Goal: Information Seeking & Learning: Learn about a topic

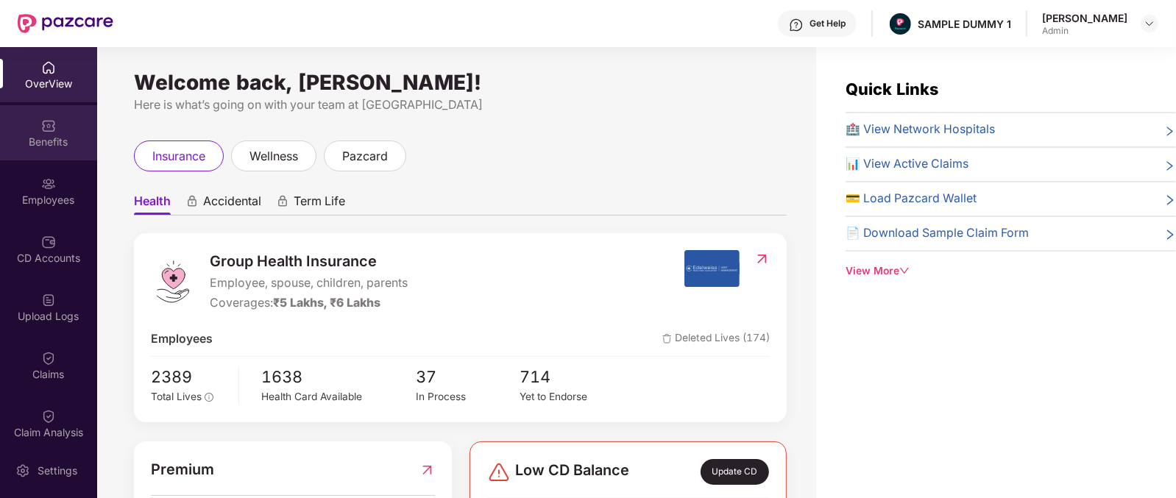
click at [50, 145] on div "Benefits" at bounding box center [48, 142] width 97 height 15
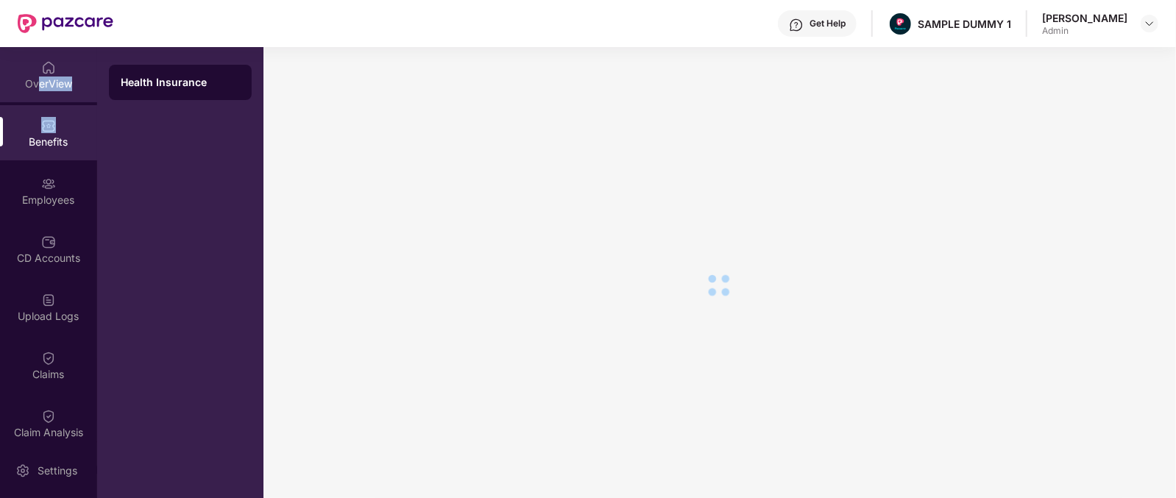
drag, startPoint x: 25, startPoint y: 119, endPoint x: 35, endPoint y: 87, distance: 34.0
click at [35, 87] on div "OverView Benefits Employees CD Accounts Upload Logs Claims Claim Analysis Stepa…" at bounding box center [48, 245] width 97 height 396
click at [35, 87] on div "OverView" at bounding box center [48, 84] width 97 height 15
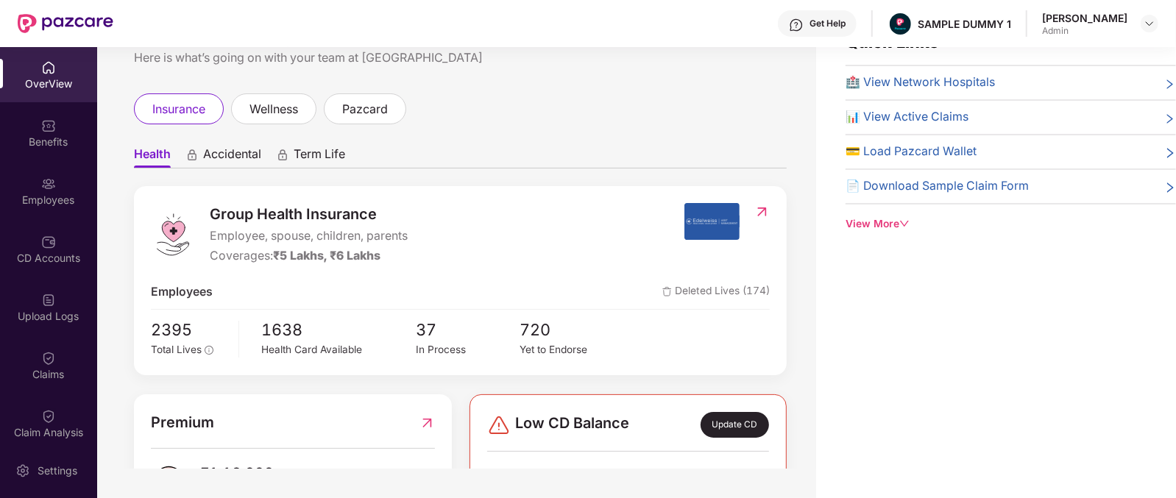
click at [207, 207] on div "Group Health Insurance Employee, spouse, children, parents Coverages: ₹5 Lakhs,…" at bounding box center [417, 234] width 533 height 63
click at [224, 163] on span "Accidental" at bounding box center [232, 156] width 58 height 21
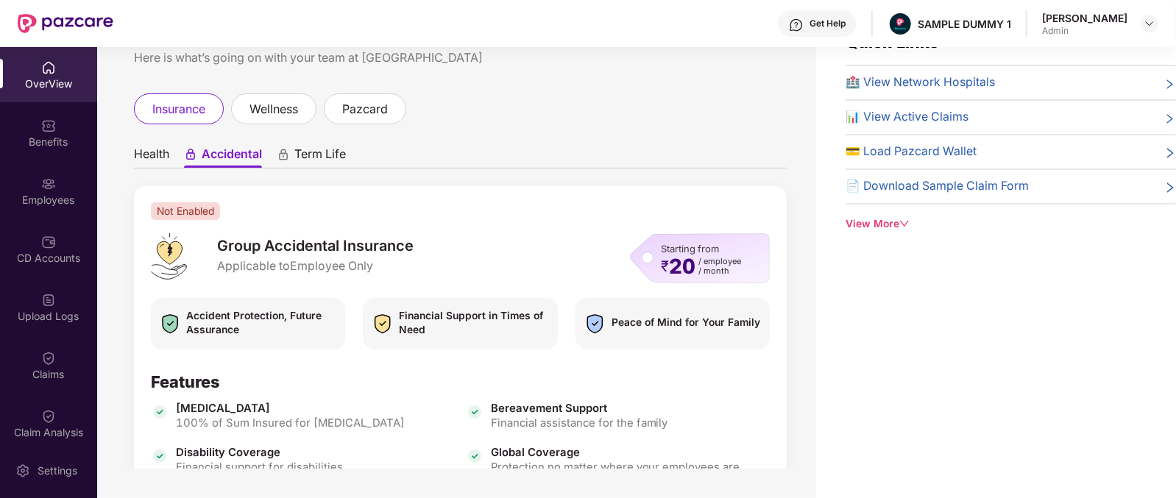
click at [311, 157] on span "Term Life" at bounding box center [320, 156] width 52 height 21
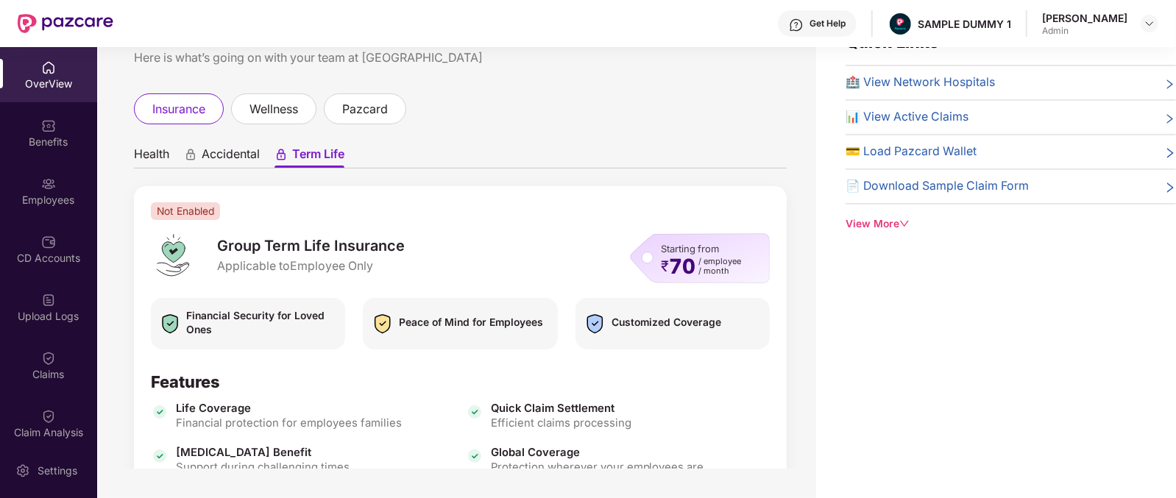
click at [151, 141] on ul "Health Accidental Term Life" at bounding box center [460, 153] width 653 height 29
click at [150, 153] on span "Health" at bounding box center [151, 156] width 35 height 21
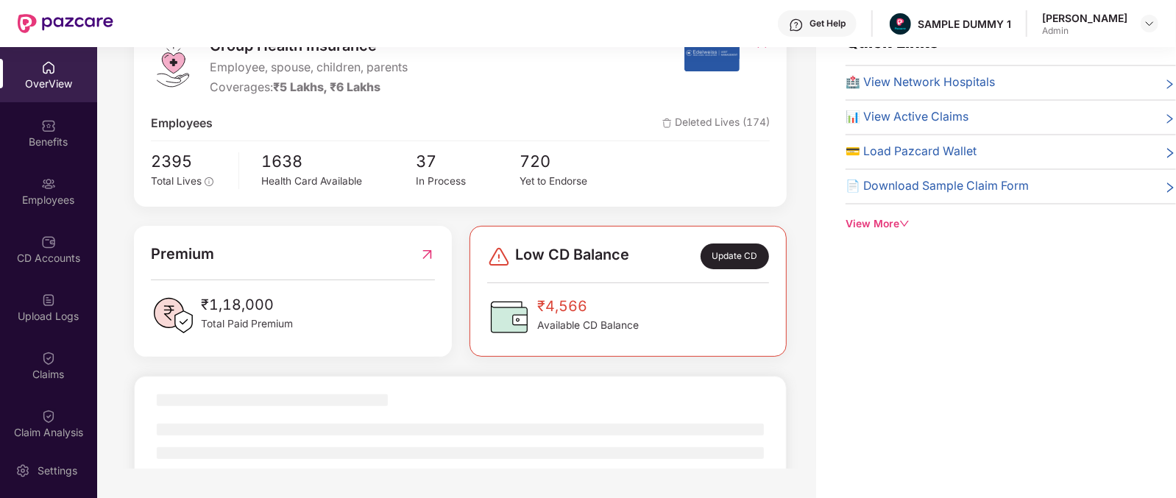
scroll to position [168, 0]
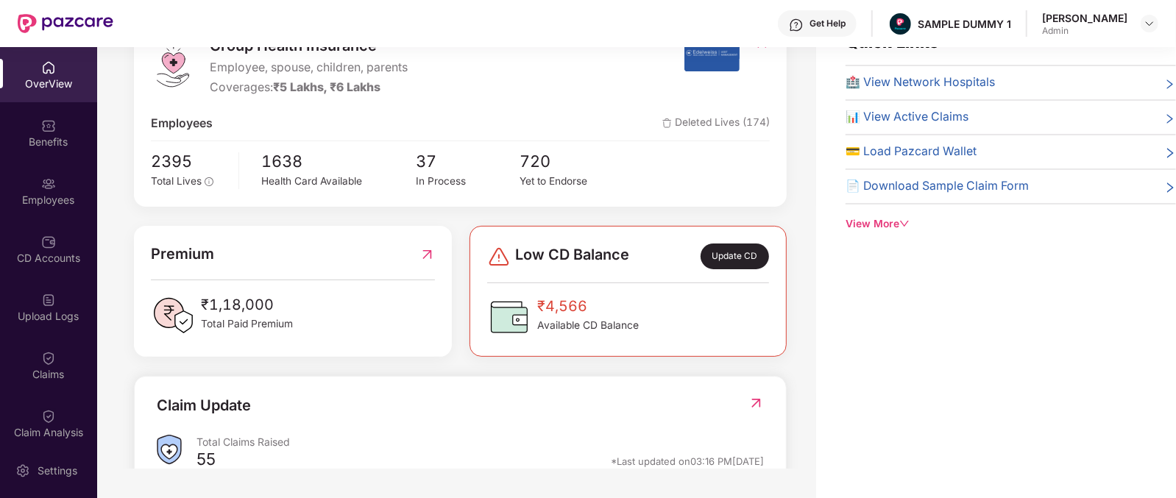
click at [143, 156] on div "Group Health Insurance Employee, spouse, children, parents Coverages: ₹5 Lakhs,…" at bounding box center [460, 112] width 653 height 189
click at [246, 161] on div "2395 Total Lives 1638 Health Card Available 37 In Process 720 Yet to Endorse" at bounding box center [460, 169] width 619 height 41
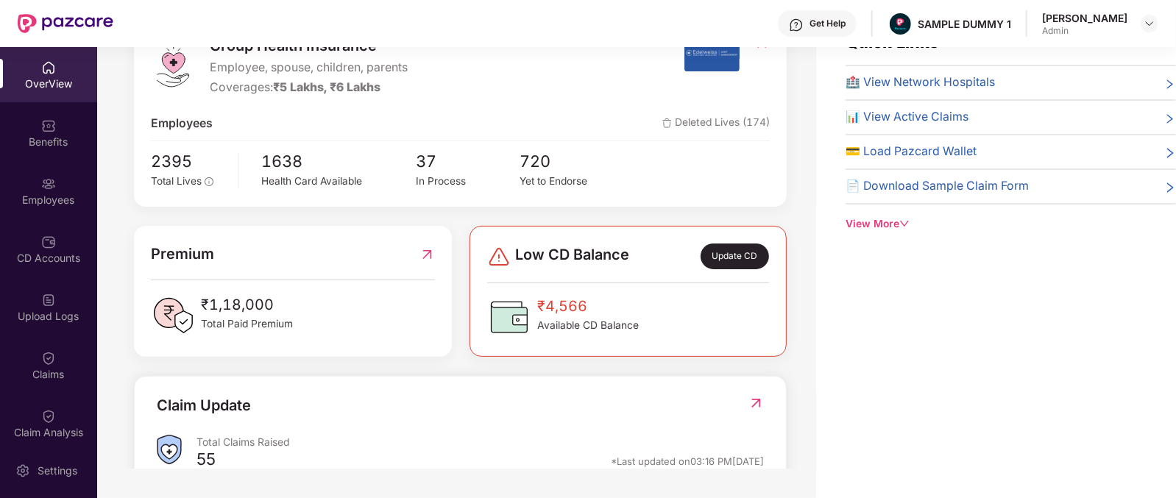
click at [246, 161] on div "2395 Total Lives 1638 Health Card Available 37 In Process 720 Yet to Endorse" at bounding box center [460, 169] width 619 height 41
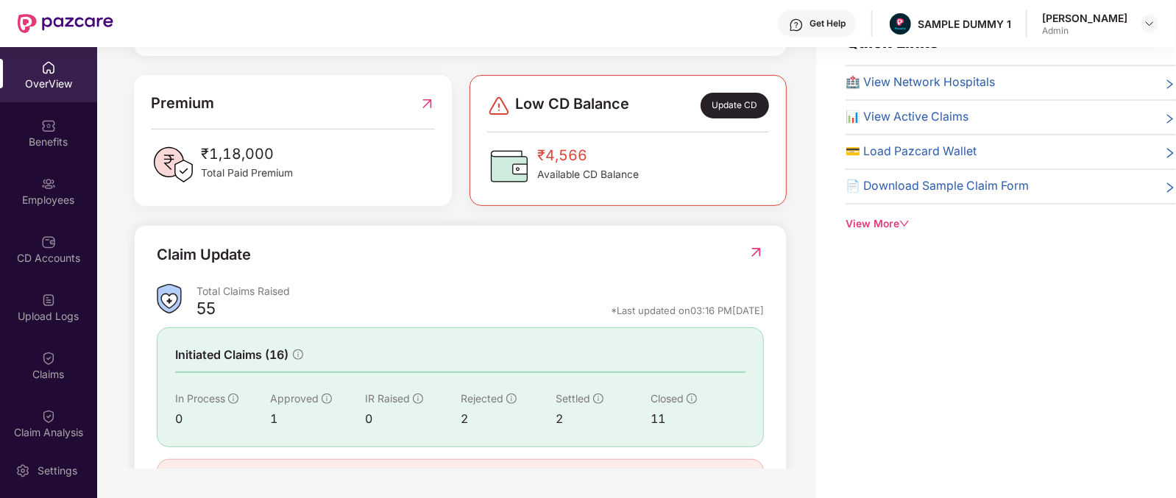
scroll to position [414, 0]
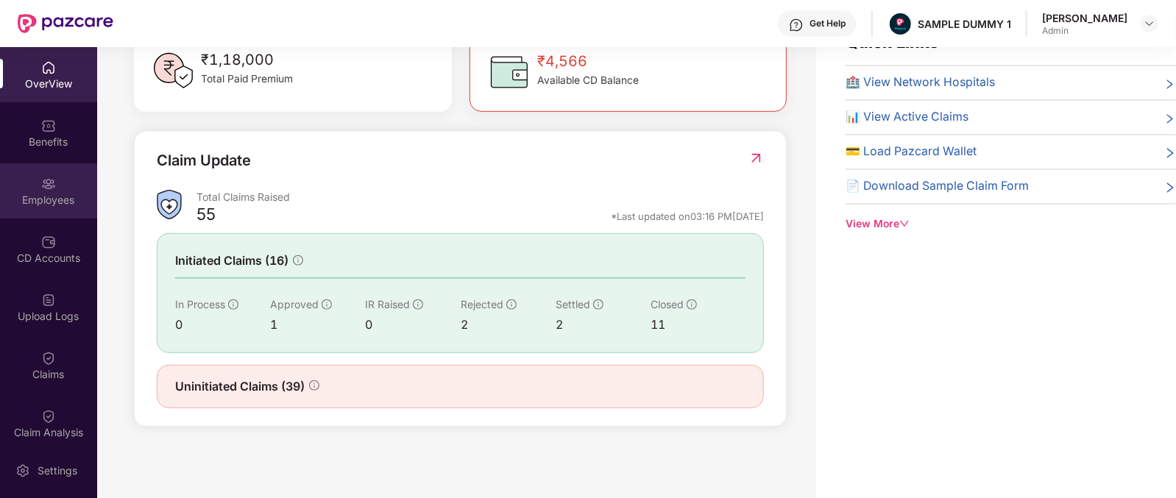
click at [42, 181] on img at bounding box center [48, 184] width 15 height 15
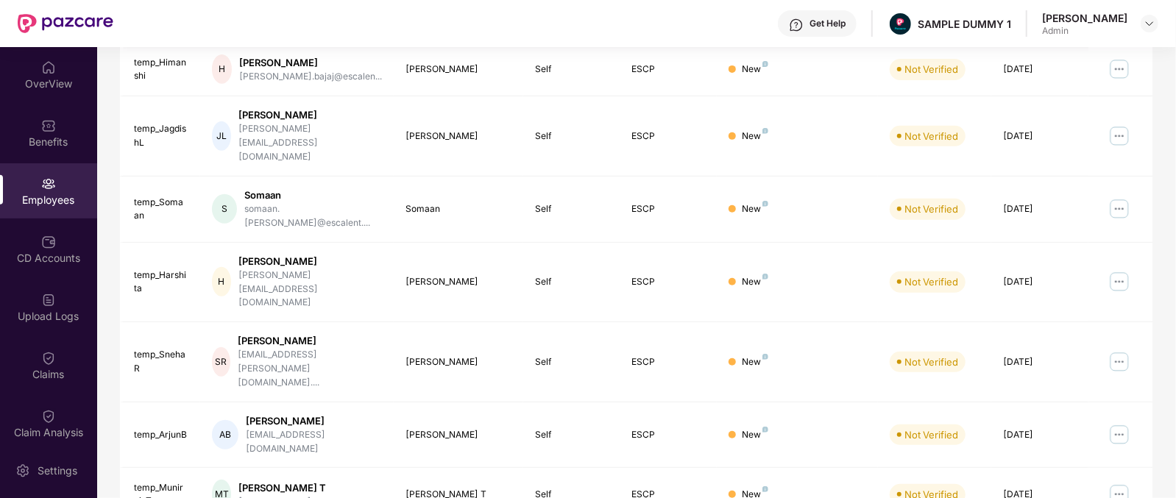
scroll to position [0, 0]
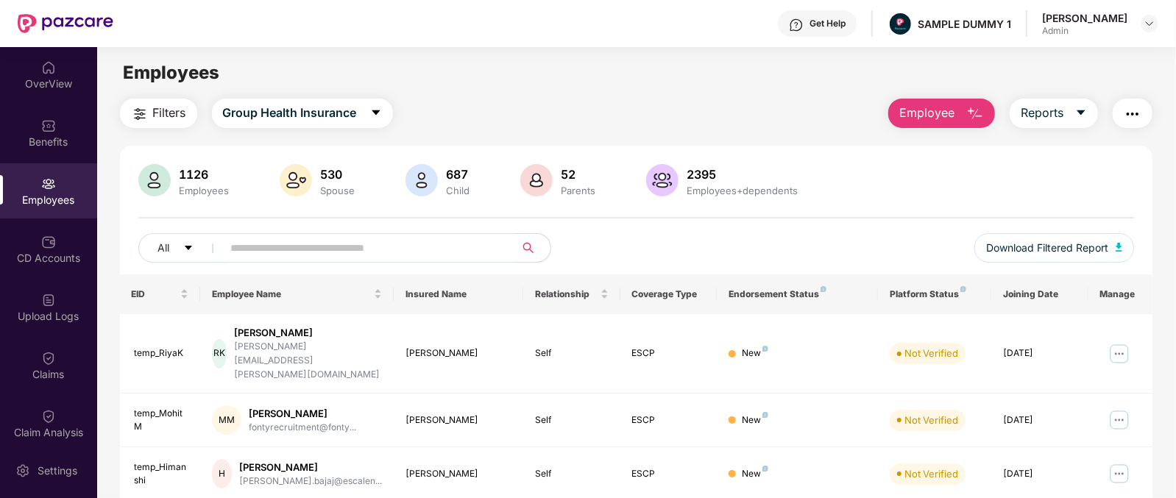
click at [950, 108] on span "Employee" at bounding box center [926, 113] width 55 height 18
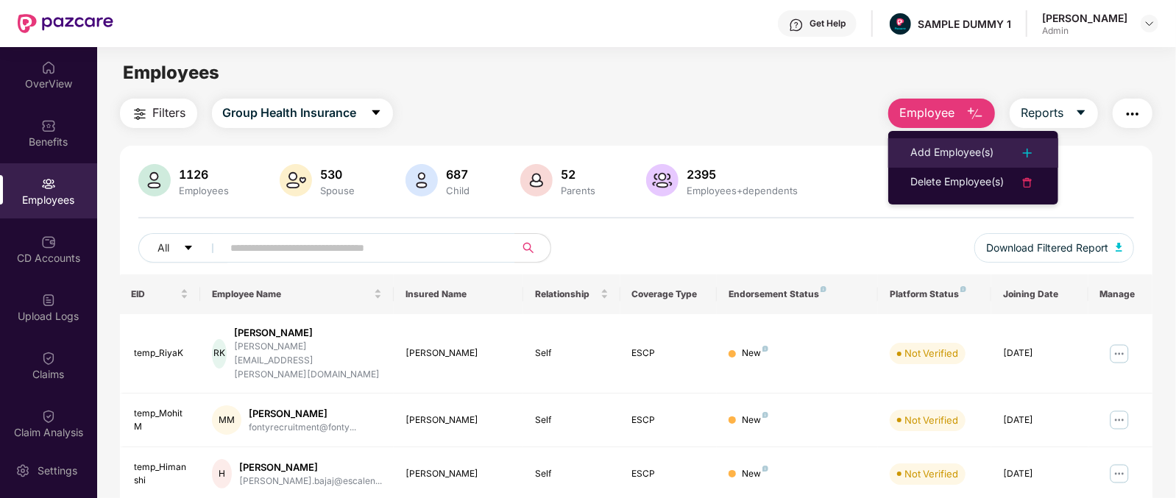
click at [929, 144] on div "Add Employee(s)" at bounding box center [951, 153] width 83 height 18
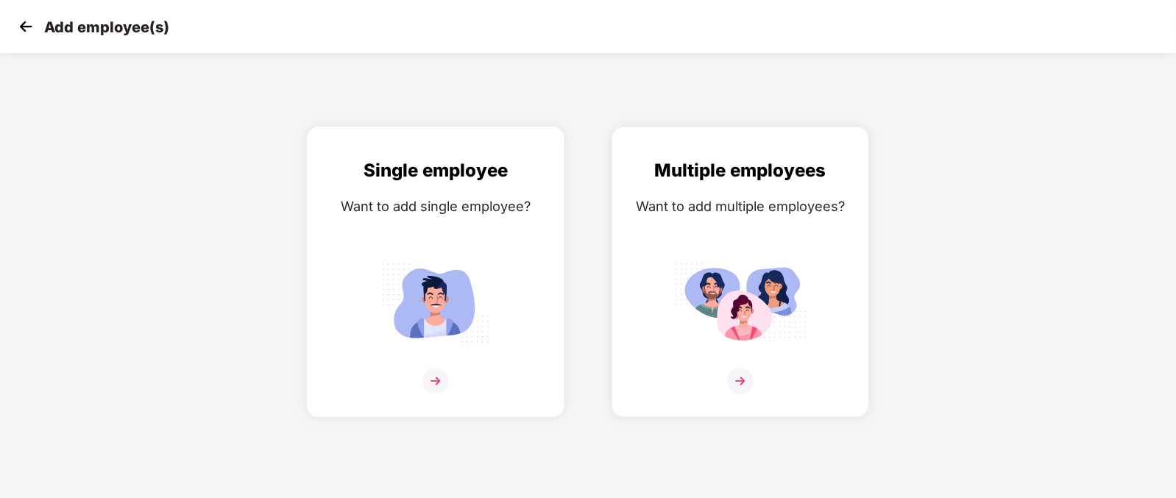
click at [405, 299] on img at bounding box center [435, 303] width 132 height 92
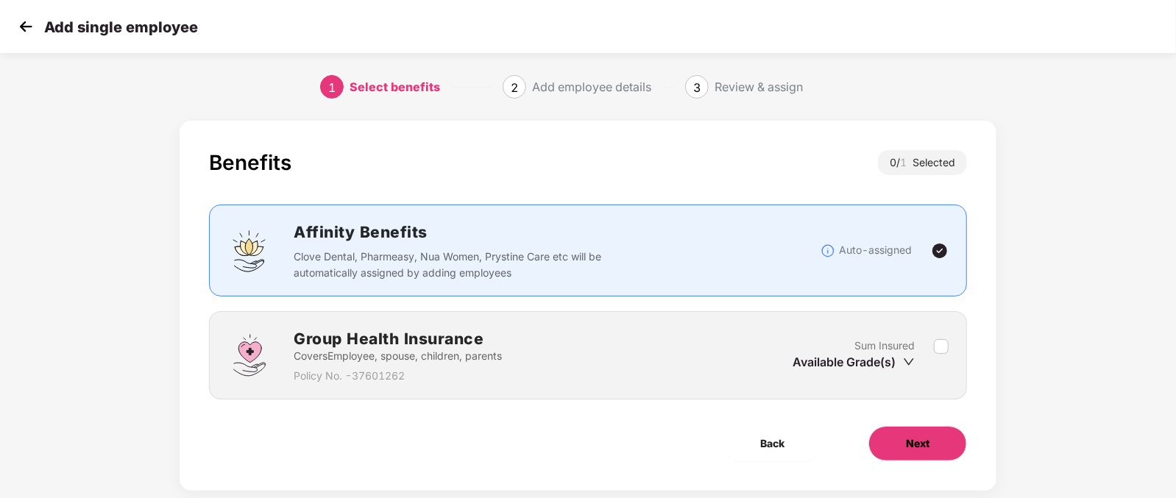
click at [891, 446] on button "Next" at bounding box center [917, 443] width 99 height 35
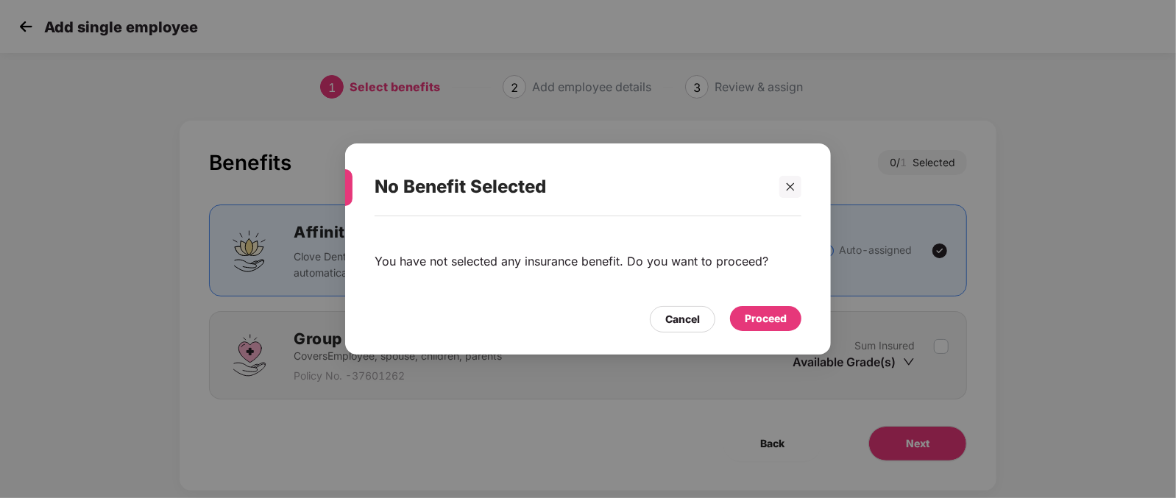
click at [780, 325] on div "Proceed" at bounding box center [766, 319] width 42 height 16
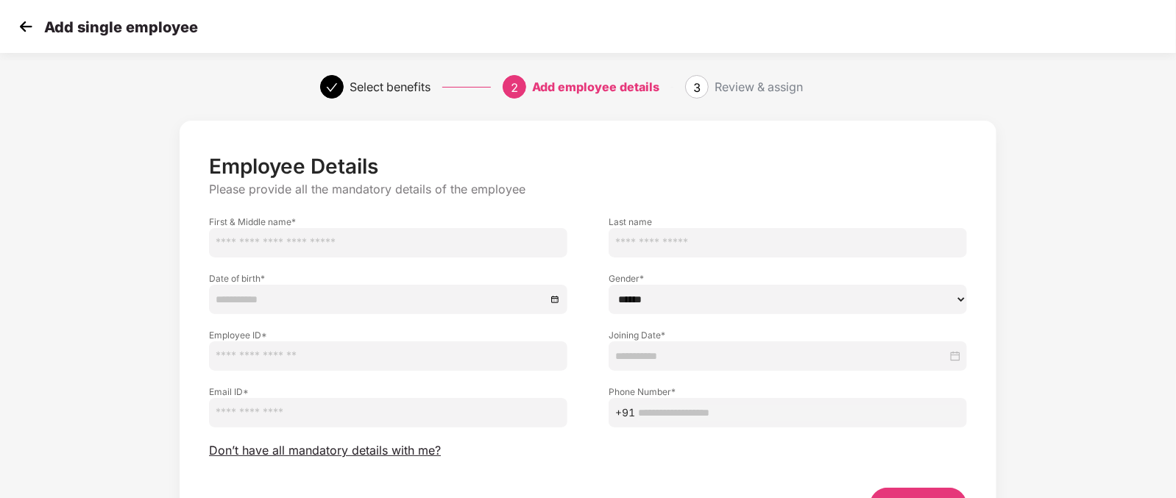
scroll to position [66, 0]
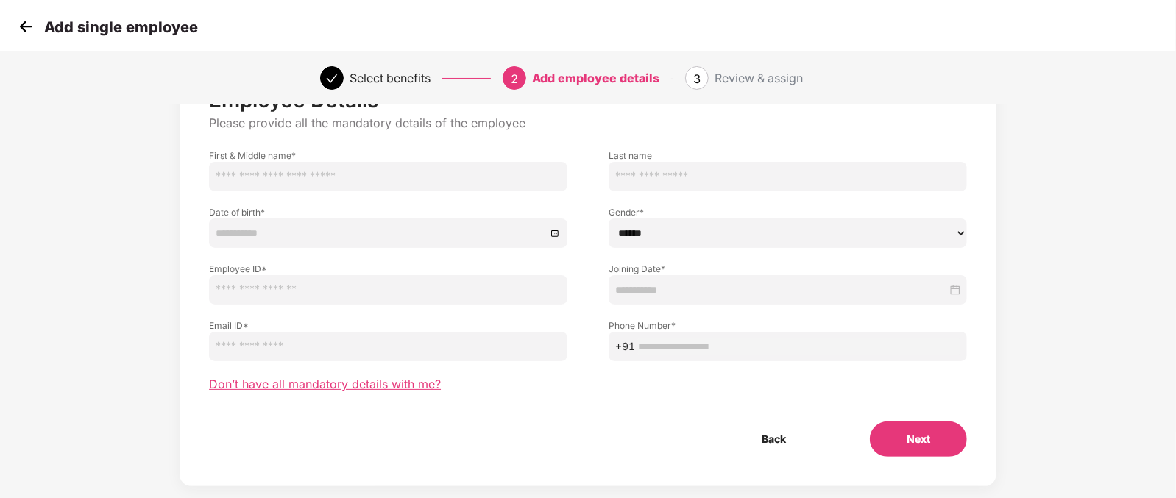
click at [372, 388] on span "Don’t have all mandatory details with me?" at bounding box center [325, 384] width 232 height 15
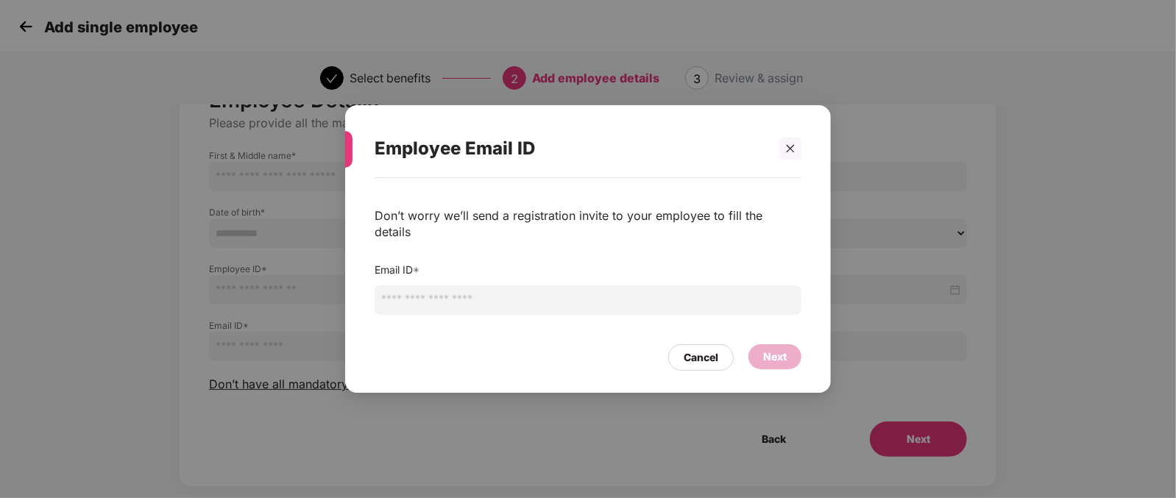
click at [441, 288] on input "email" at bounding box center [588, 299] width 427 height 29
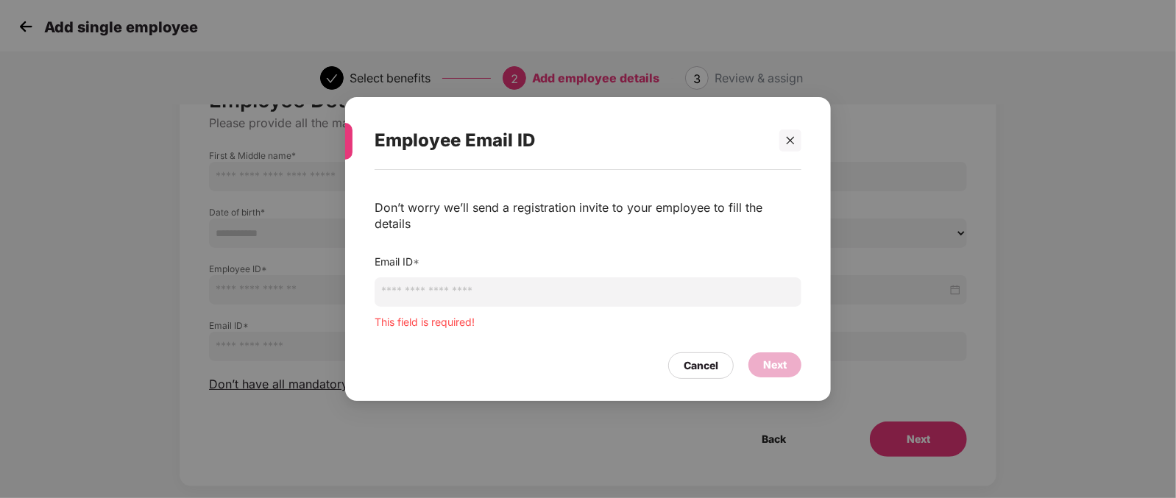
click at [685, 345] on div "Cancel Next" at bounding box center [588, 362] width 427 height 34
click at [694, 366] on div "Cancel" at bounding box center [700, 365] width 65 height 26
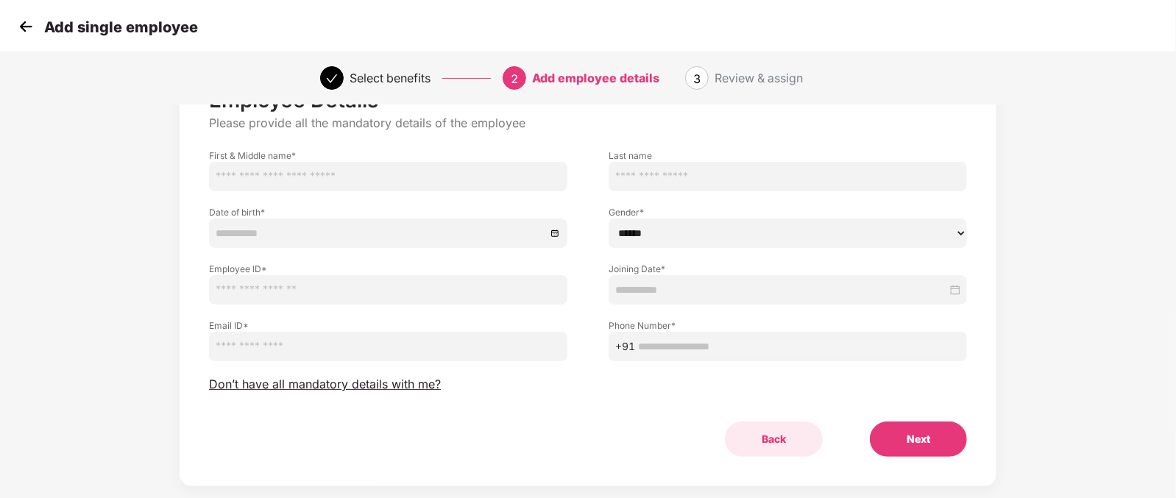
click at [771, 436] on button "Back" at bounding box center [774, 439] width 98 height 35
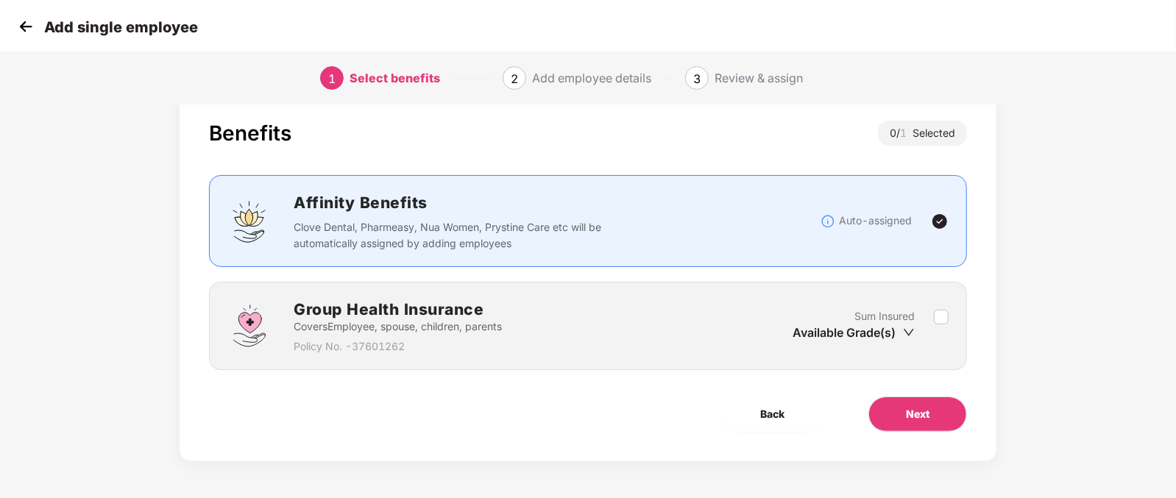
scroll to position [29, 0]
click at [763, 416] on span "Back" at bounding box center [772, 414] width 24 height 16
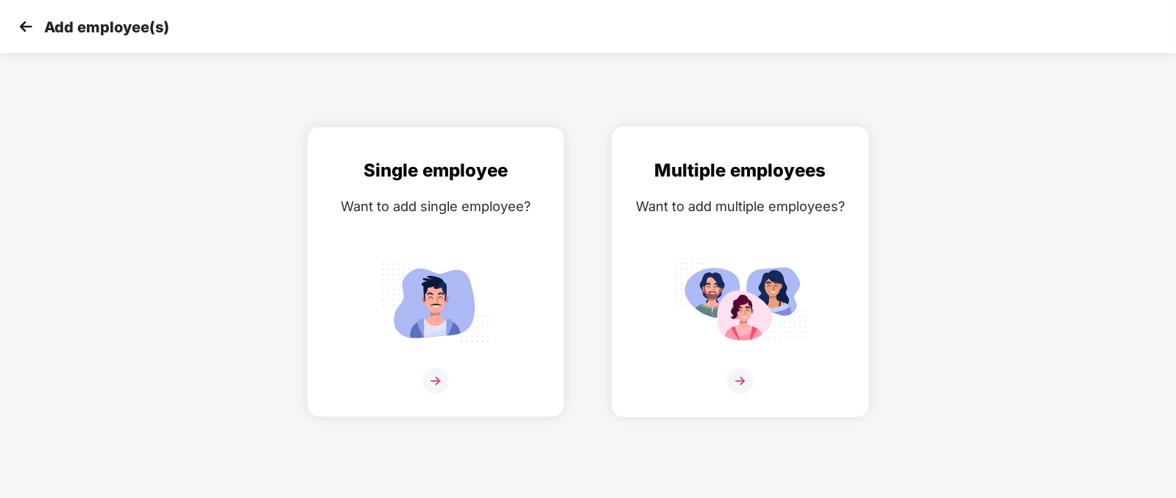
click at [686, 199] on div "Want to add multiple employees?" at bounding box center [740, 206] width 227 height 21
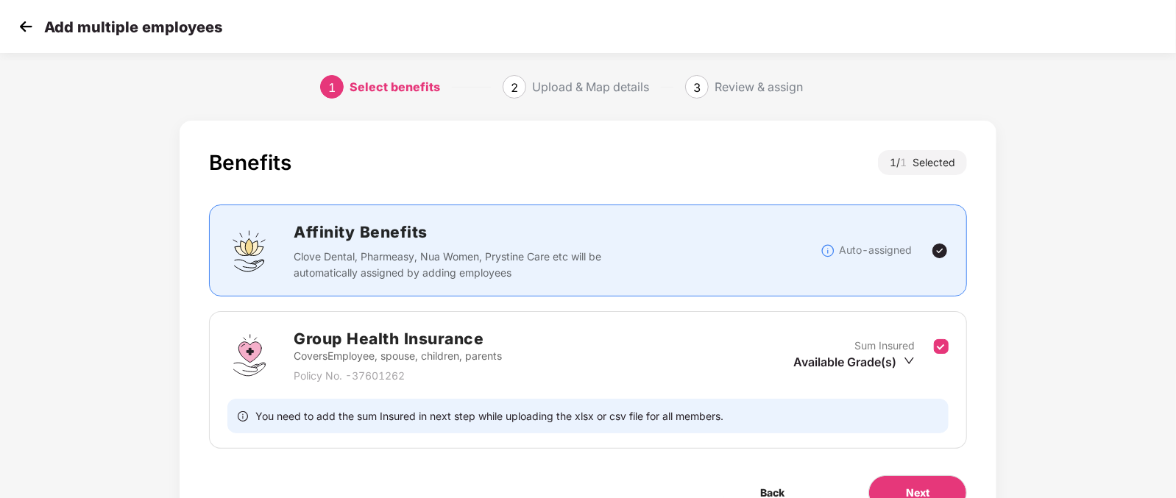
scroll to position [78, 0]
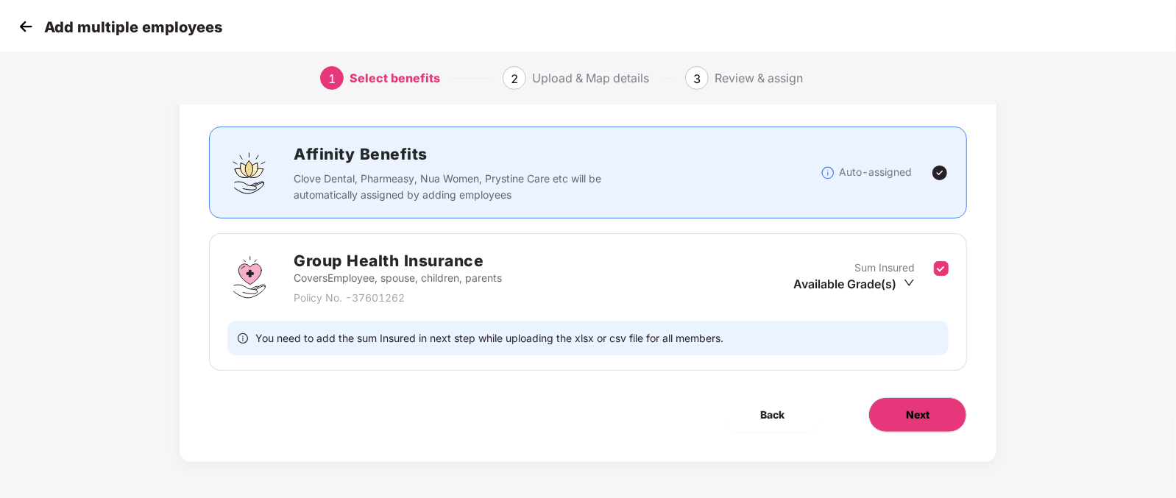
click at [920, 419] on span "Next" at bounding box center [918, 415] width 24 height 16
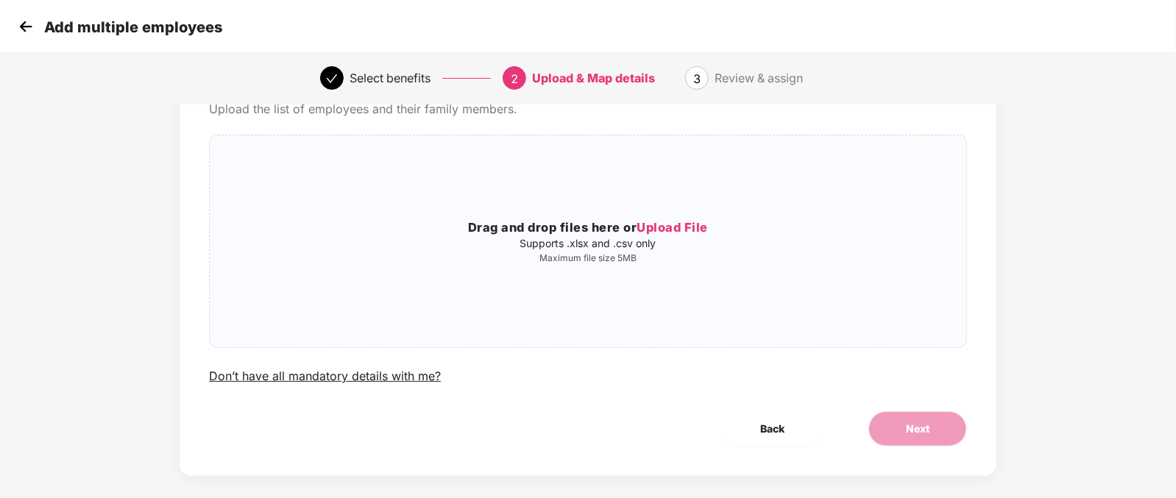
scroll to position [0, 0]
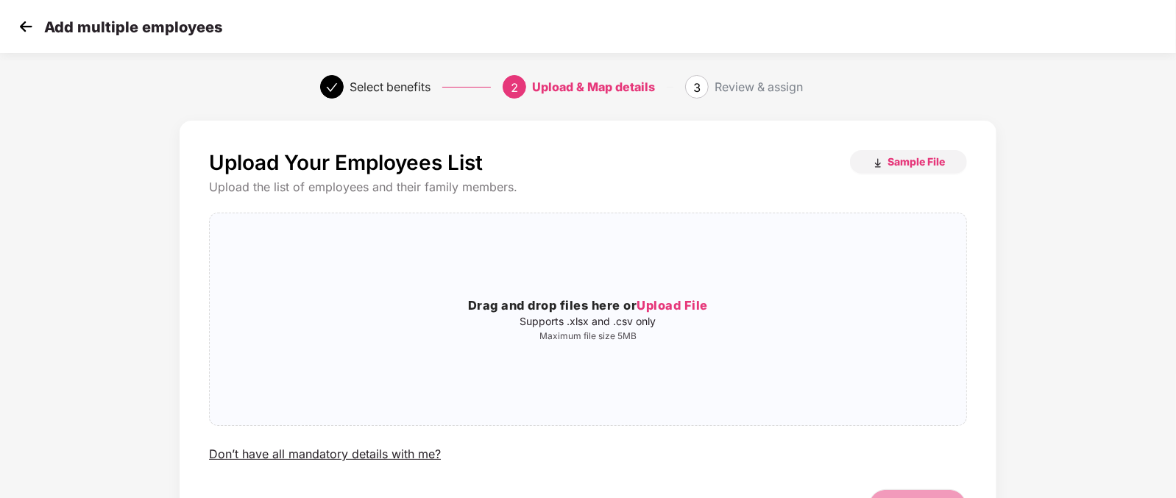
click at [24, 24] on img at bounding box center [26, 26] width 22 height 22
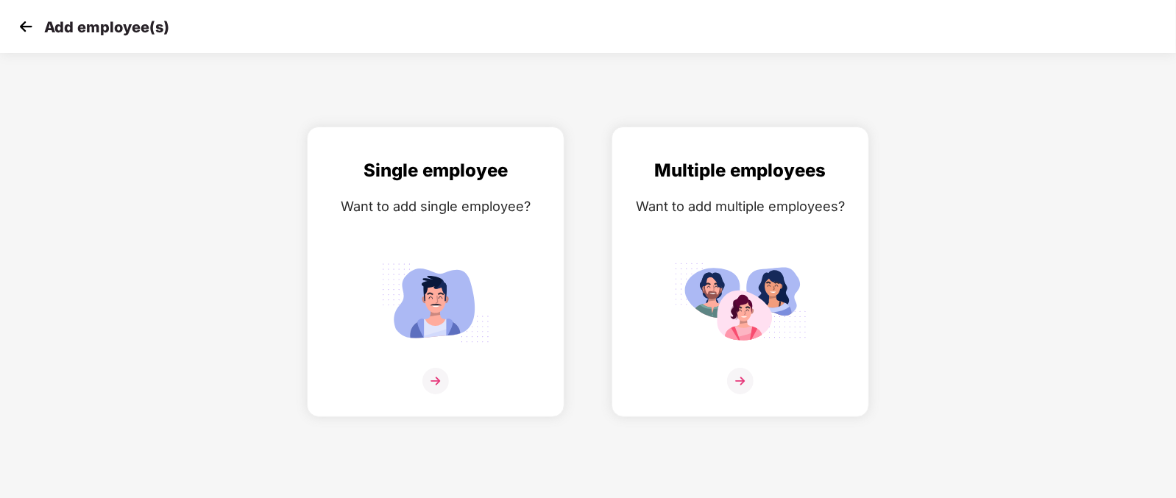
click at [24, 24] on img at bounding box center [26, 26] width 22 height 22
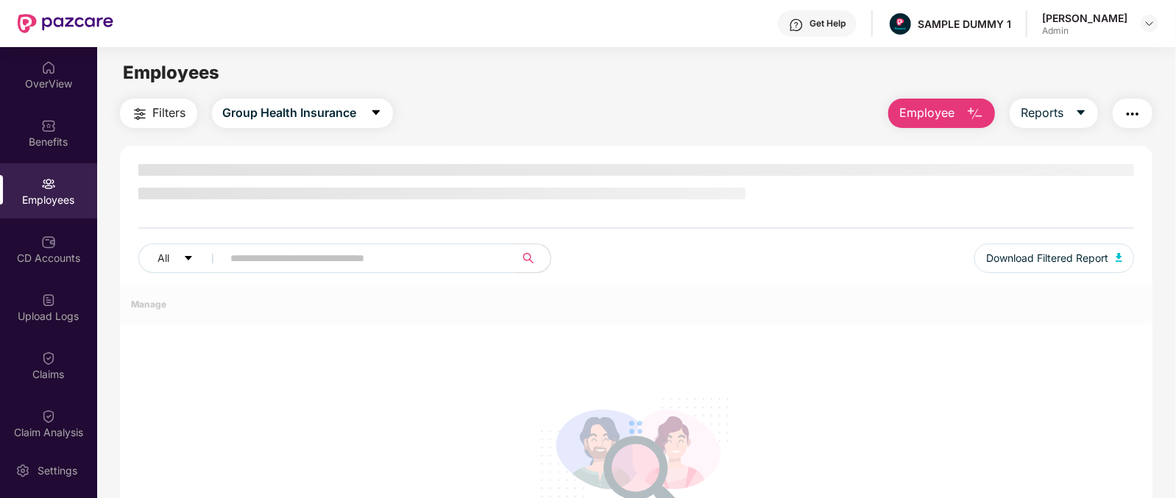
click at [953, 110] on span "Employee" at bounding box center [926, 113] width 55 height 18
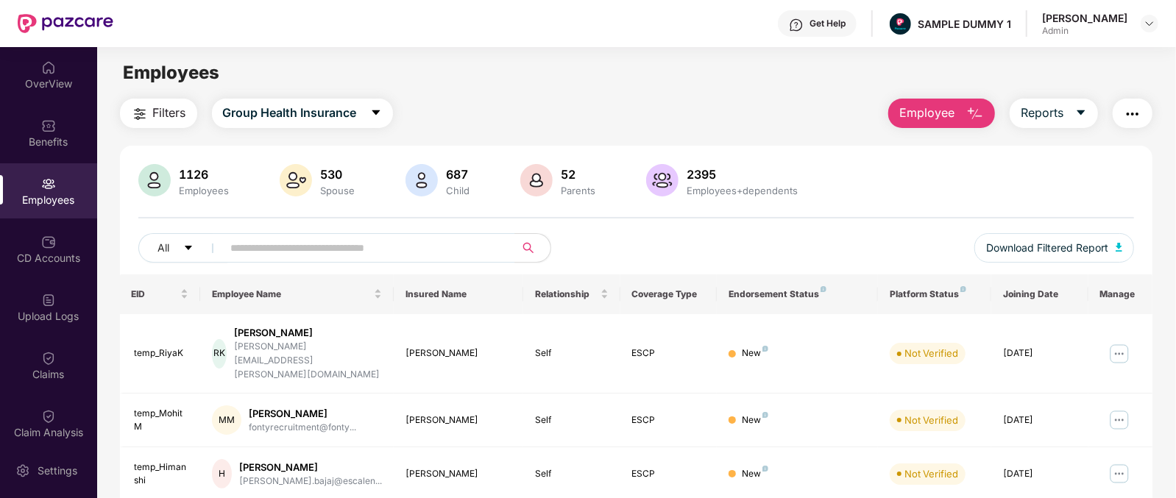
click at [728, 101] on div "Filters Group Health Insurance Employee Reports" at bounding box center [636, 113] width 1033 height 29
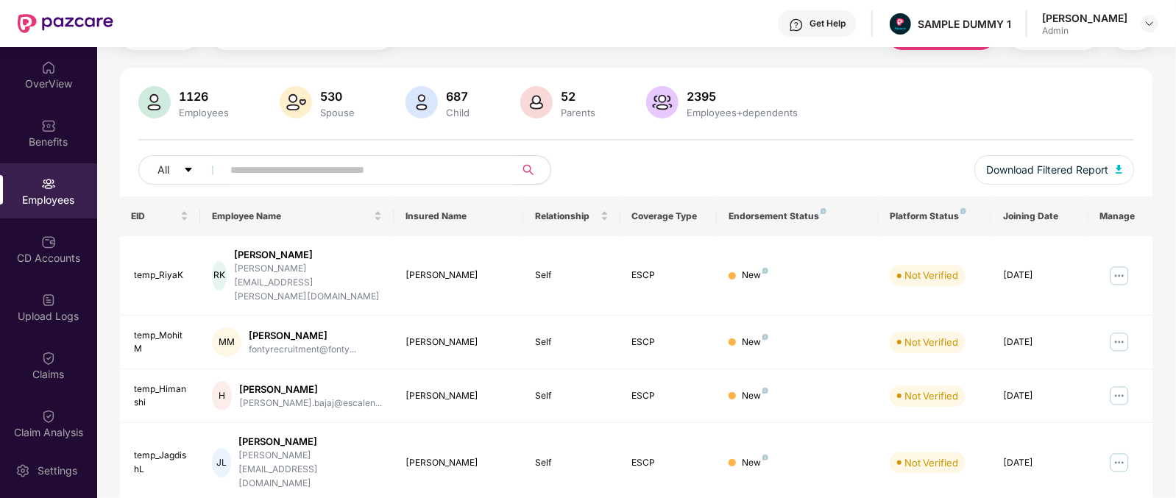
scroll to position [79, 0]
click at [35, 465] on div "Settings" at bounding box center [57, 471] width 49 height 15
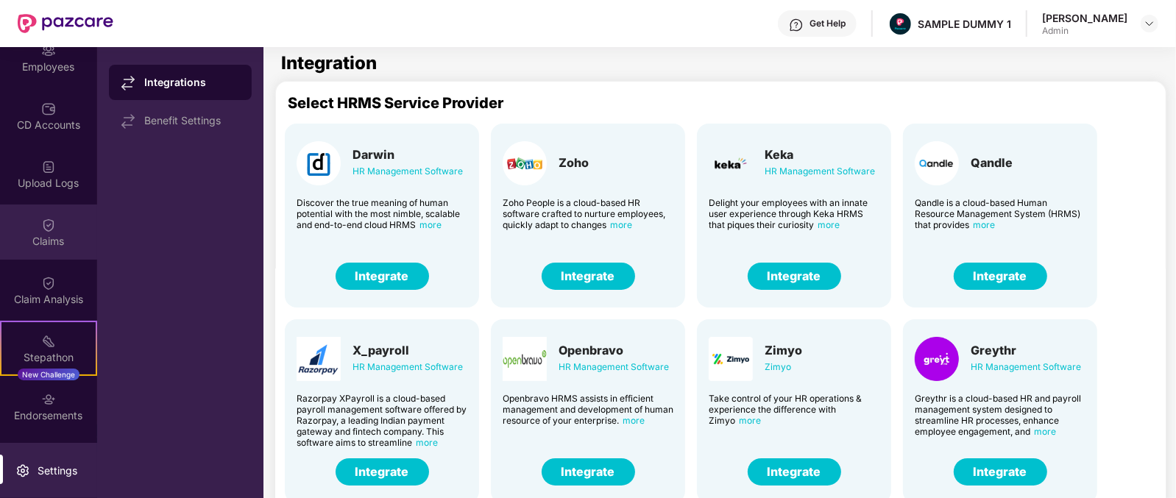
scroll to position [134, 0]
click at [26, 210] on div "Claims" at bounding box center [48, 231] width 97 height 55
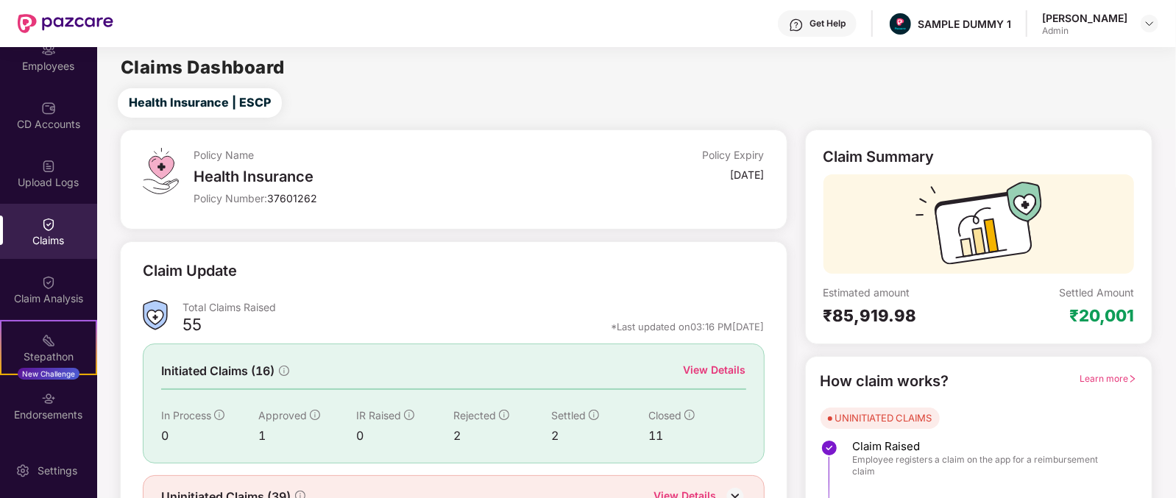
scroll to position [77, 0]
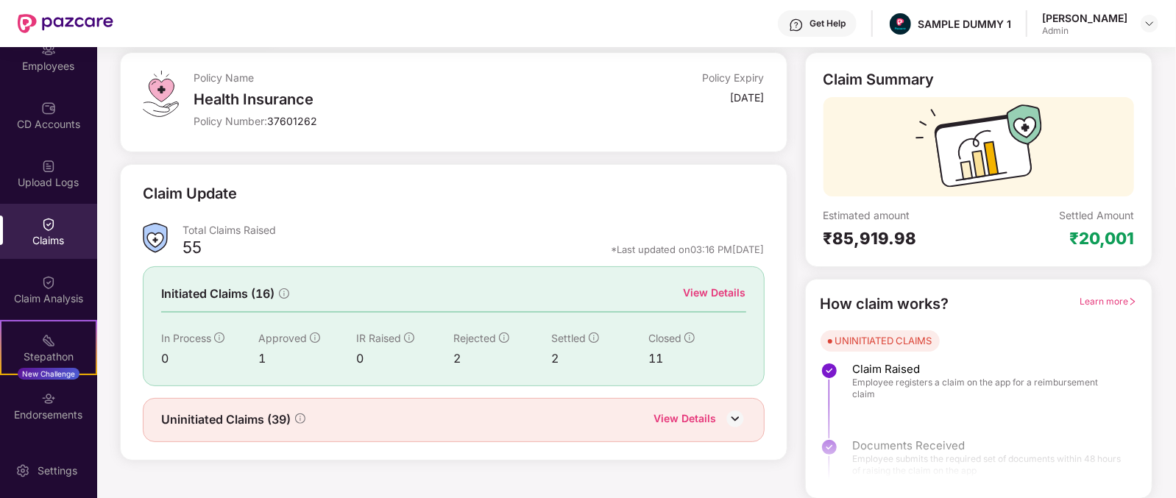
click at [695, 285] on div "View Details" at bounding box center [715, 293] width 63 height 16
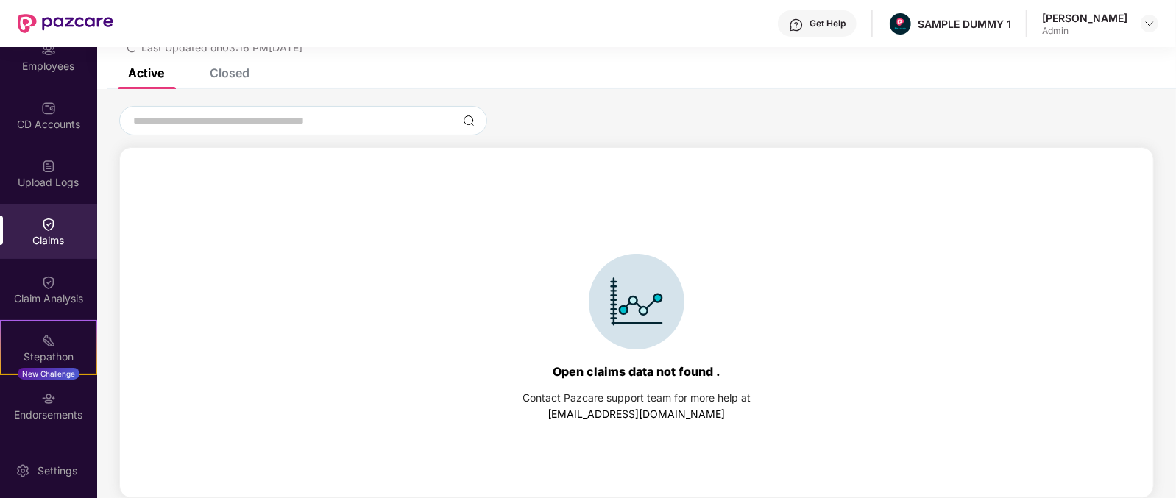
scroll to position [63, 0]
click at [238, 87] on div "Closed" at bounding box center [219, 73] width 62 height 32
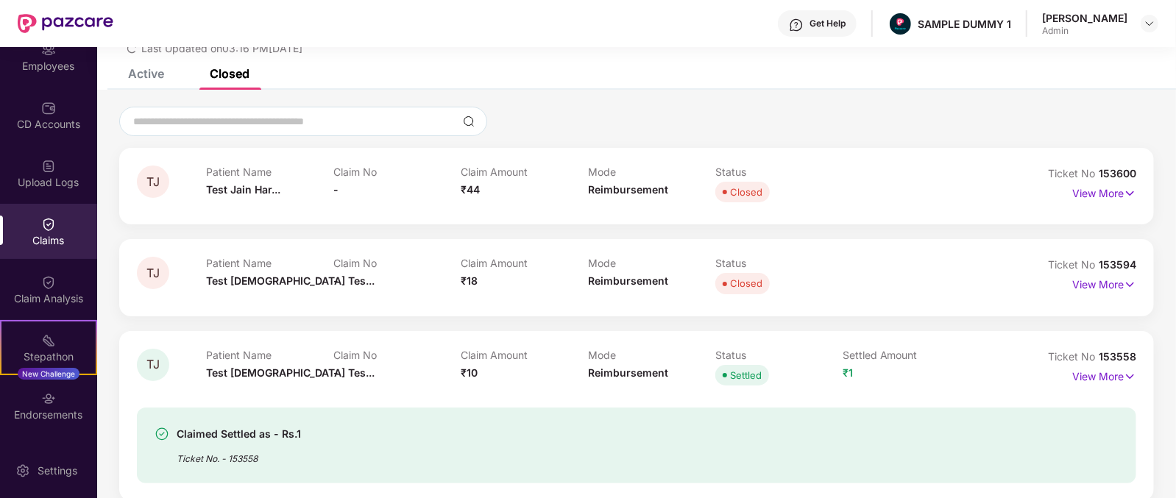
scroll to position [77, 0]
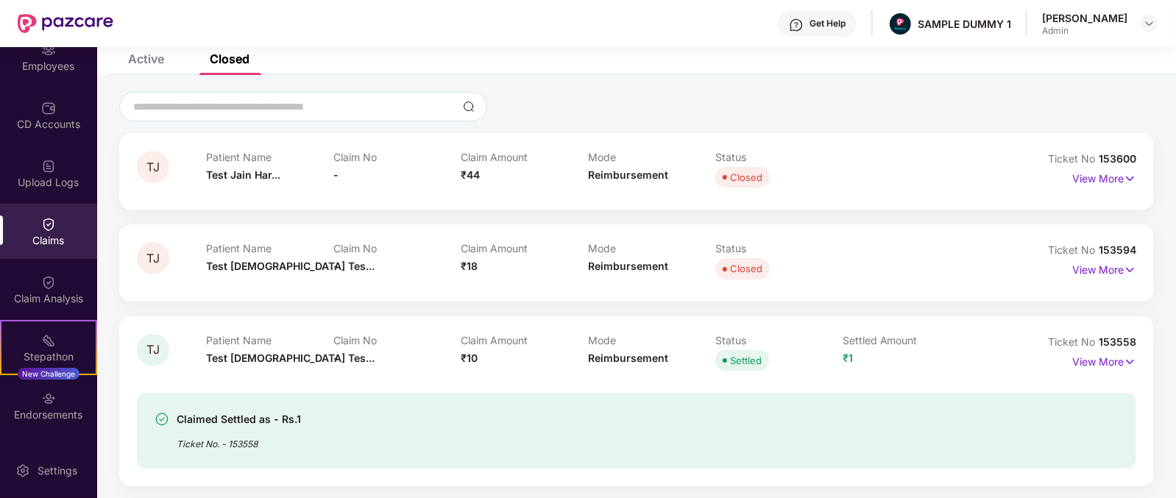
click at [213, 185] on div "Patient Name Test Jain Har..." at bounding box center [269, 171] width 127 height 40
click at [469, 176] on span "₹44" at bounding box center [470, 174] width 19 height 13
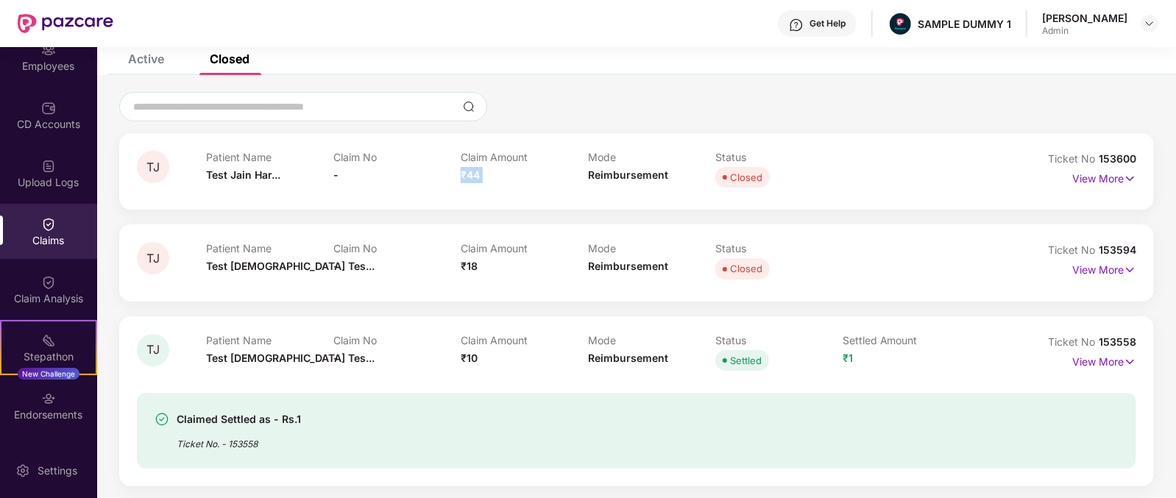
click at [469, 176] on span "₹44" at bounding box center [470, 174] width 19 height 13
click at [632, 171] on div "Mode Reimbursement" at bounding box center [651, 171] width 127 height 40
click at [632, 171] on span "Reimbursement" at bounding box center [628, 174] width 80 height 13
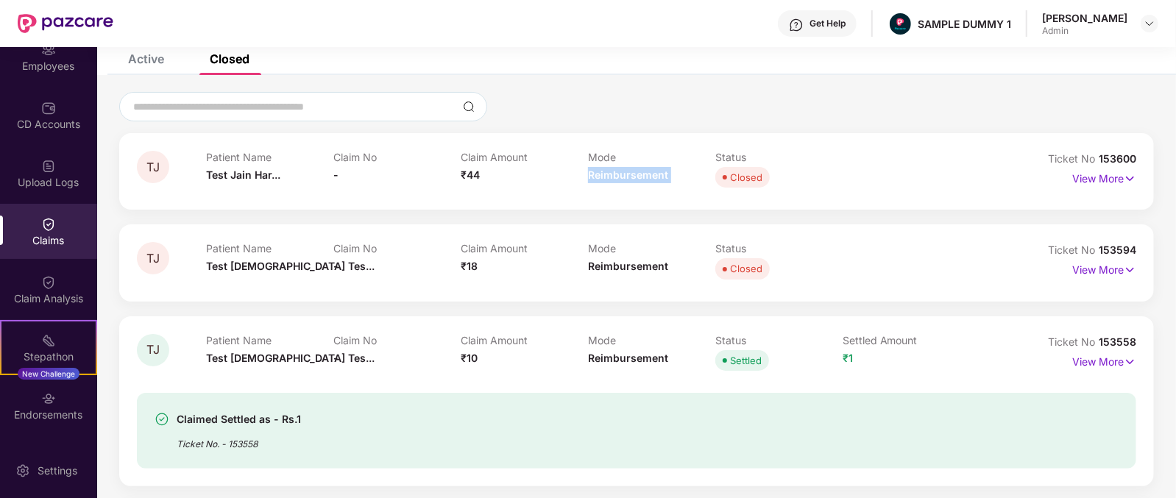
click at [632, 171] on span "Reimbursement" at bounding box center [628, 174] width 80 height 13
click at [1104, 178] on p "View More" at bounding box center [1104, 177] width 64 height 20
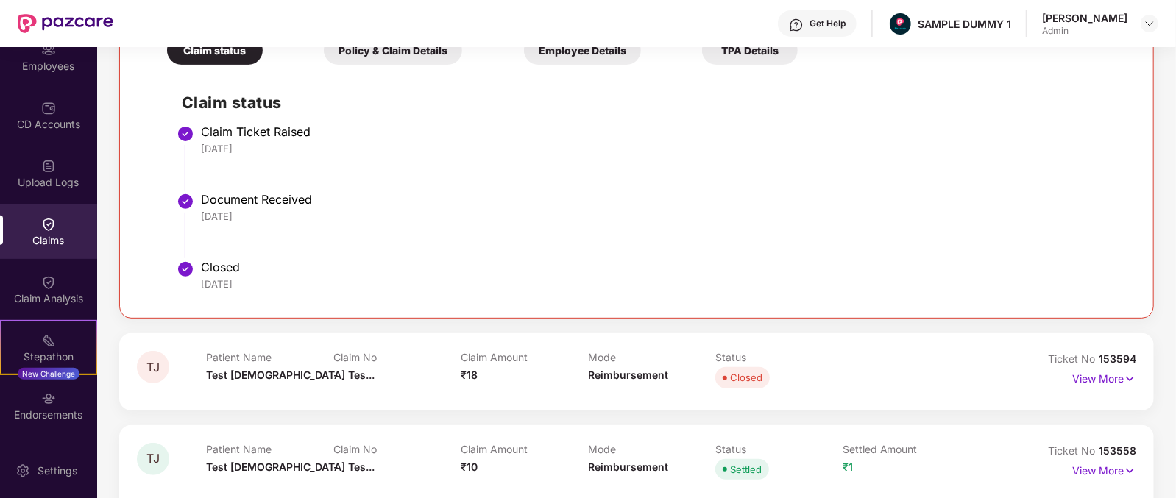
scroll to position [0, 0]
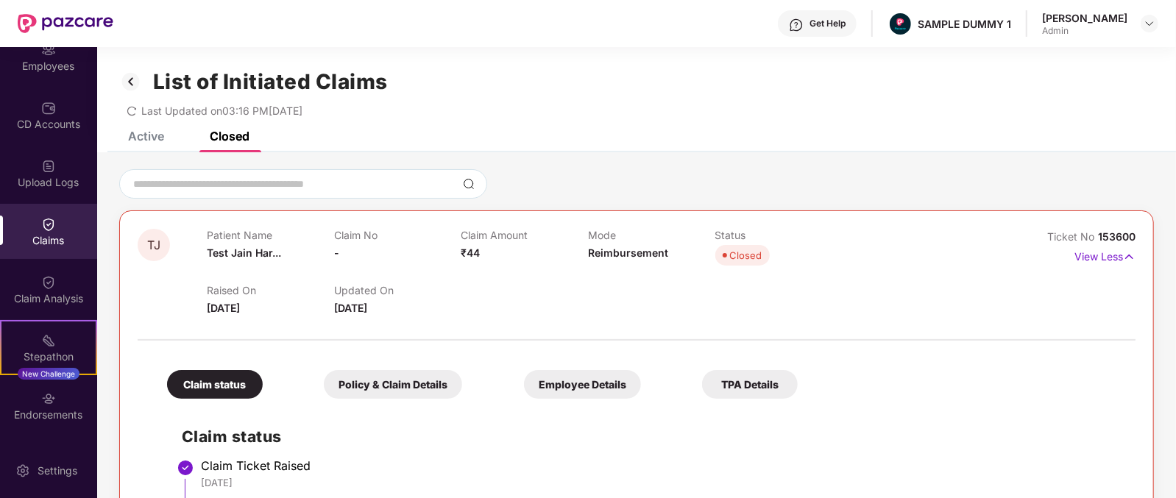
click at [845, 23] on div "Get Help" at bounding box center [827, 24] width 36 height 12
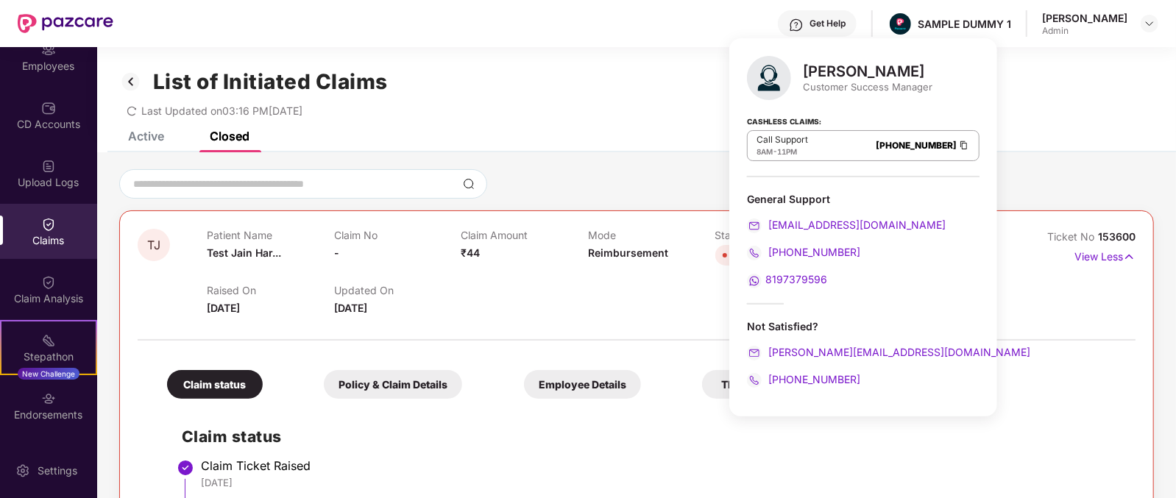
click at [816, 69] on div "[PERSON_NAME]" at bounding box center [867, 72] width 129 height 18
click at [813, 83] on div "Customer Success Manager" at bounding box center [867, 86] width 129 height 13
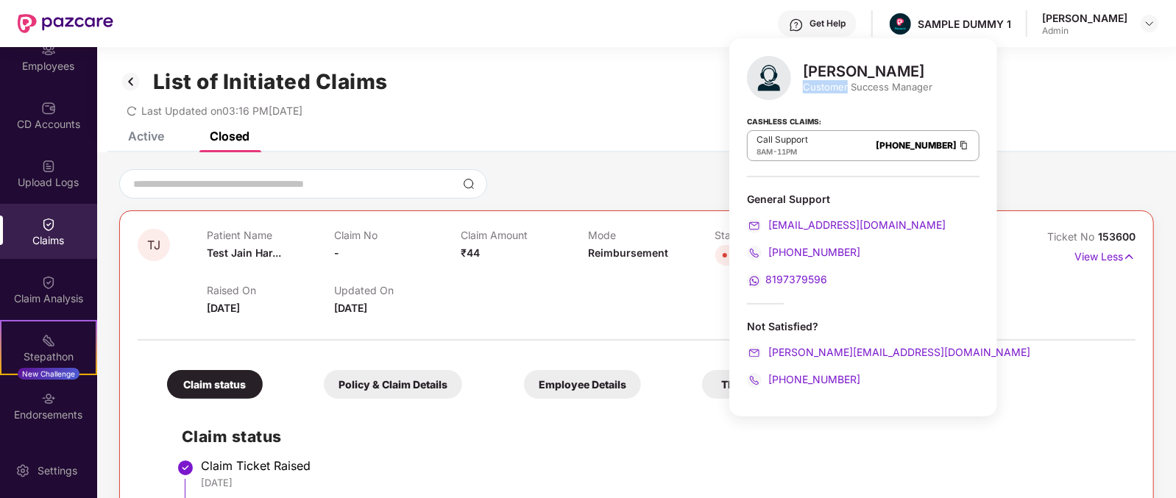
click at [813, 83] on div "Customer Success Manager" at bounding box center [867, 86] width 129 height 13
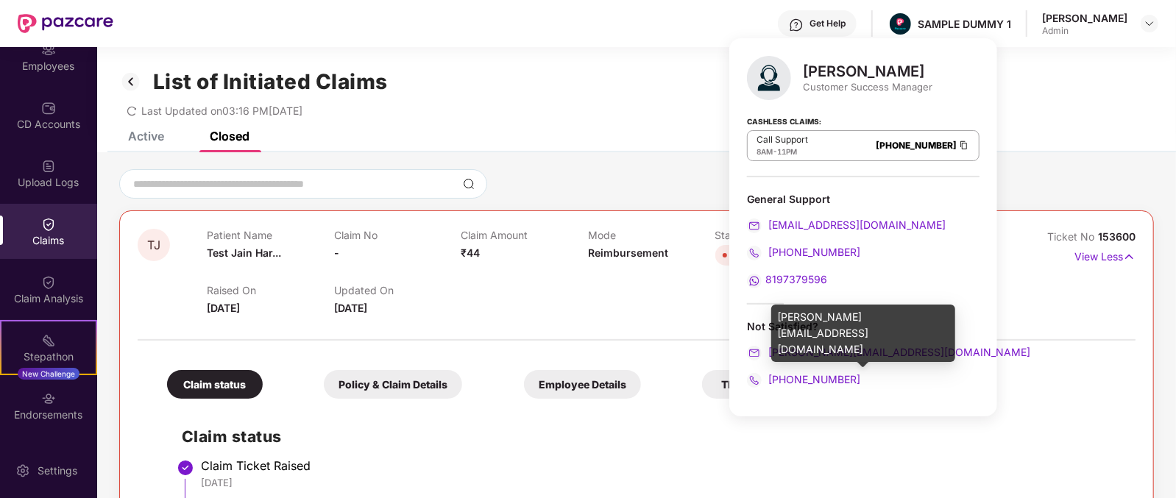
click at [916, 354] on div "[PERSON_NAME][EMAIL_ADDRESS][DOMAIN_NAME]" at bounding box center [863, 352] width 233 height 16
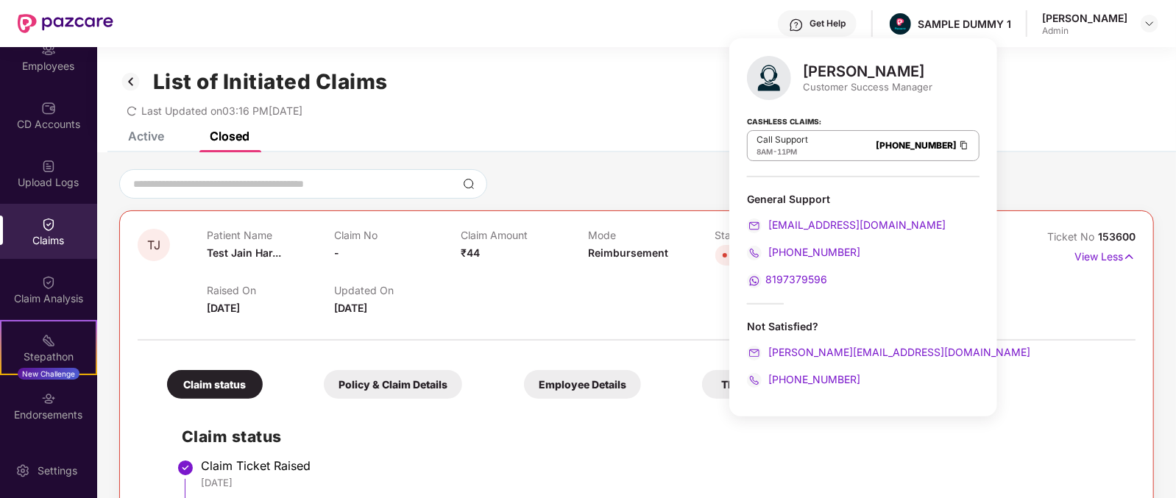
click at [866, 388] on div "Mihir Singh Customer Success Manager Cashless Claims: Call Support 8AM - 11PM 0…" at bounding box center [863, 227] width 268 height 378
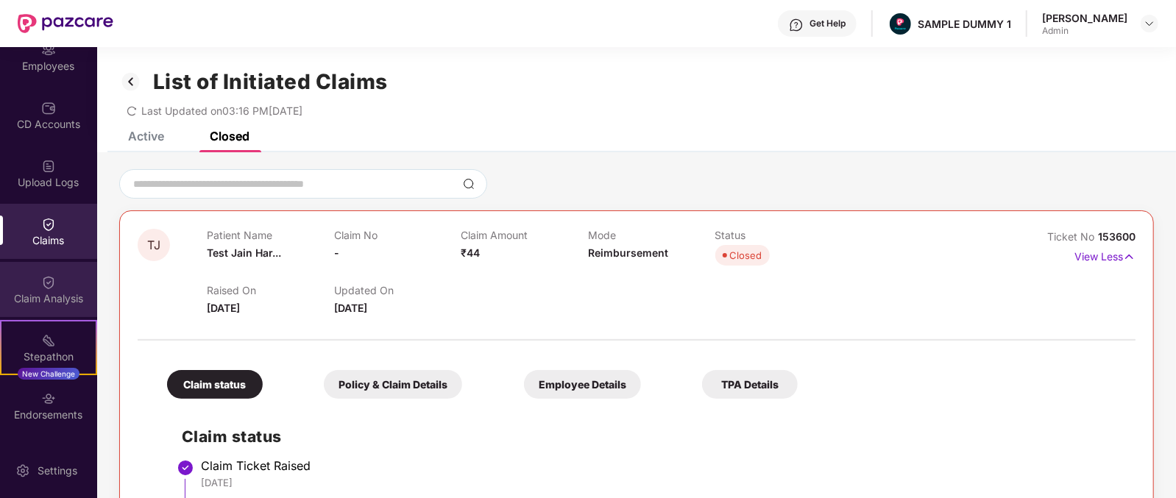
click at [19, 294] on div "Claim Analysis" at bounding box center [48, 298] width 97 height 15
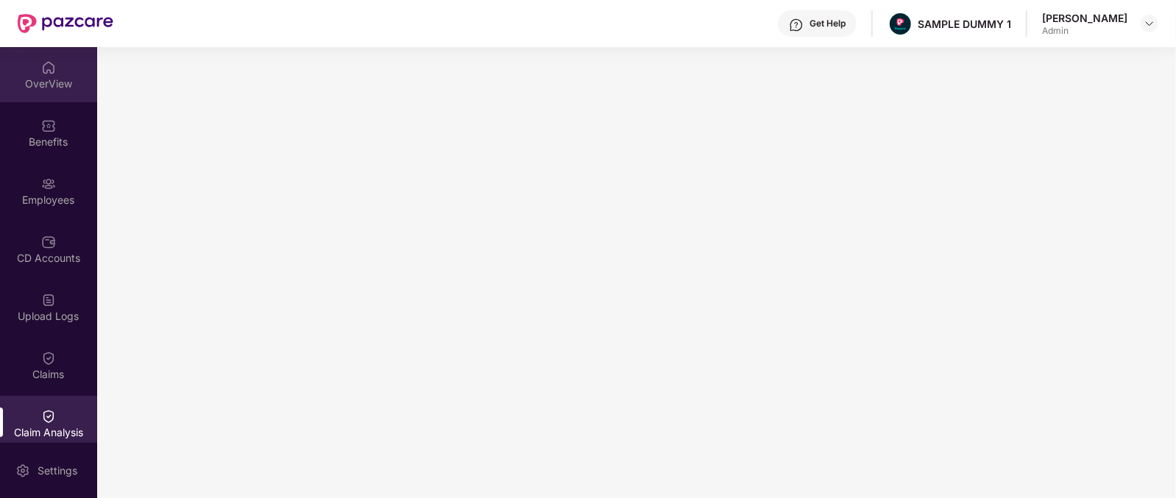
click at [56, 65] on div "OverView" at bounding box center [48, 74] width 97 height 55
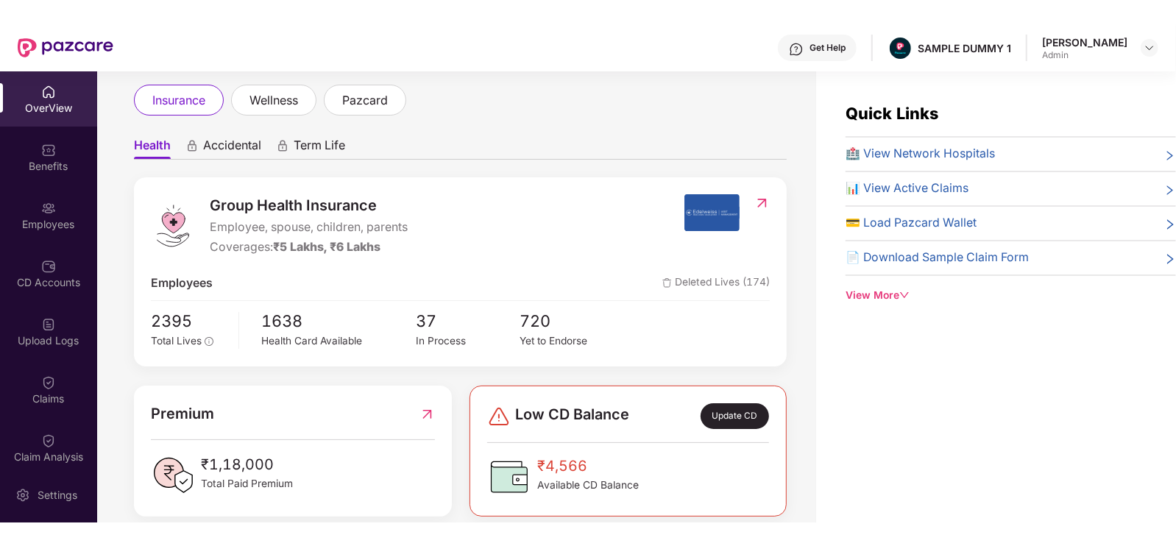
scroll to position [75, 0]
